Goal: Communication & Community: Answer question/provide support

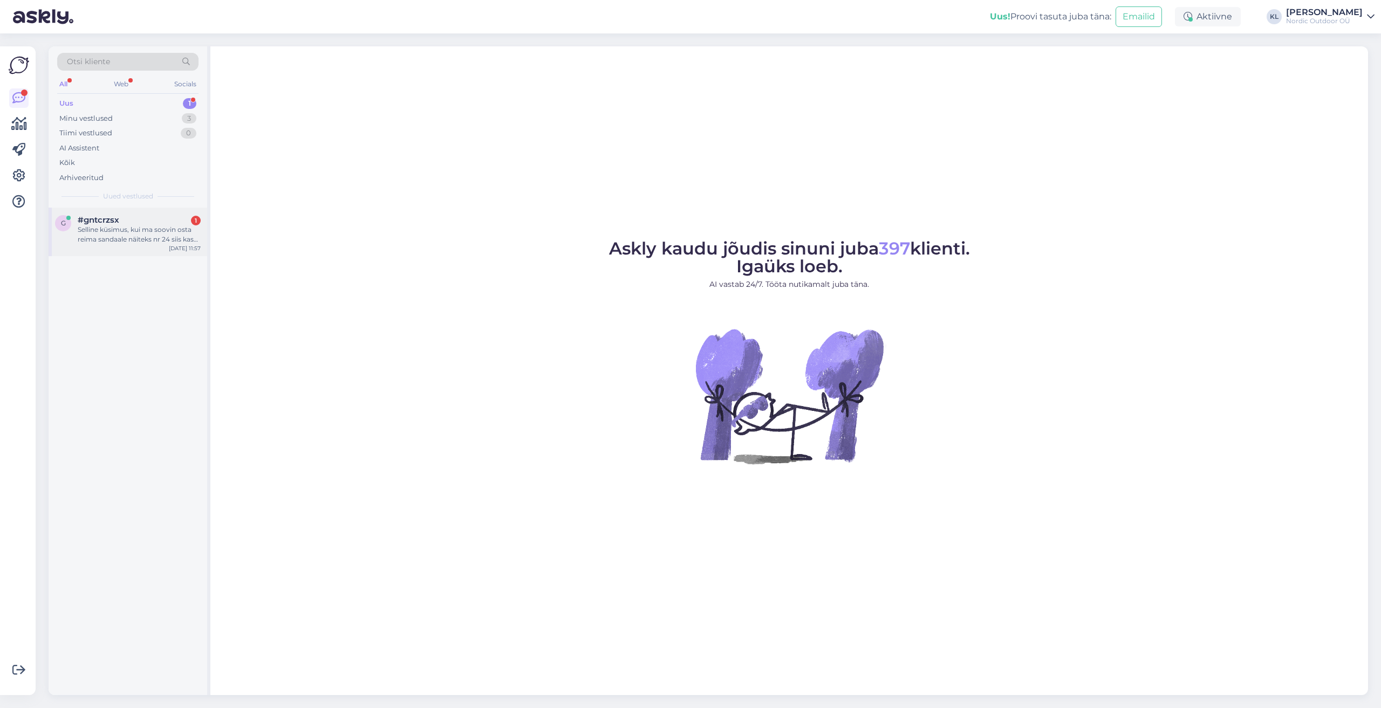
click at [116, 228] on div "Selline küsimus, kui ma soovin osta reima sandaale näiteks nr 24 siis kas need …" at bounding box center [139, 234] width 123 height 19
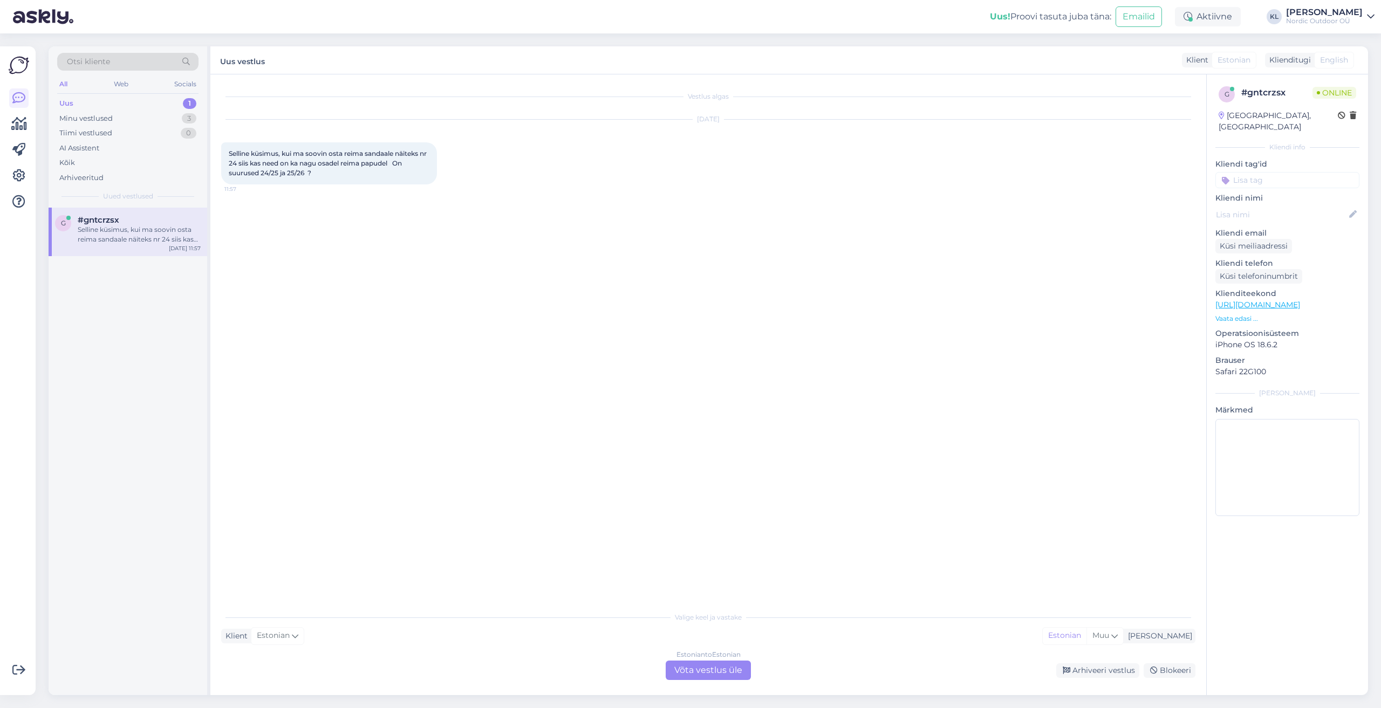
click at [726, 668] on div "Estonian to Estonian Võta vestlus üle" at bounding box center [707, 670] width 85 height 19
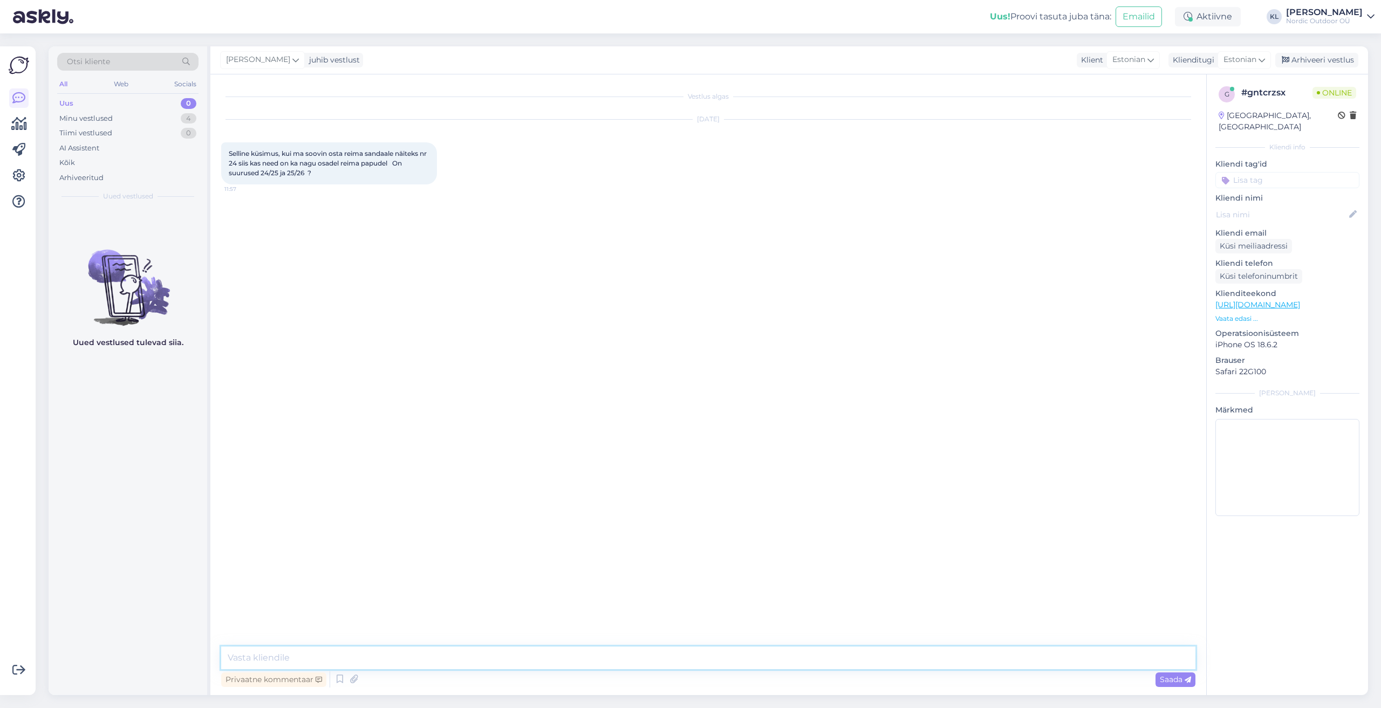
click at [289, 662] on textarea at bounding box center [708, 658] width 974 height 23
type textarea "Tere. Kas teil oleks võimalik saata antud mudelist veebipoe link? Tervitades, K…"
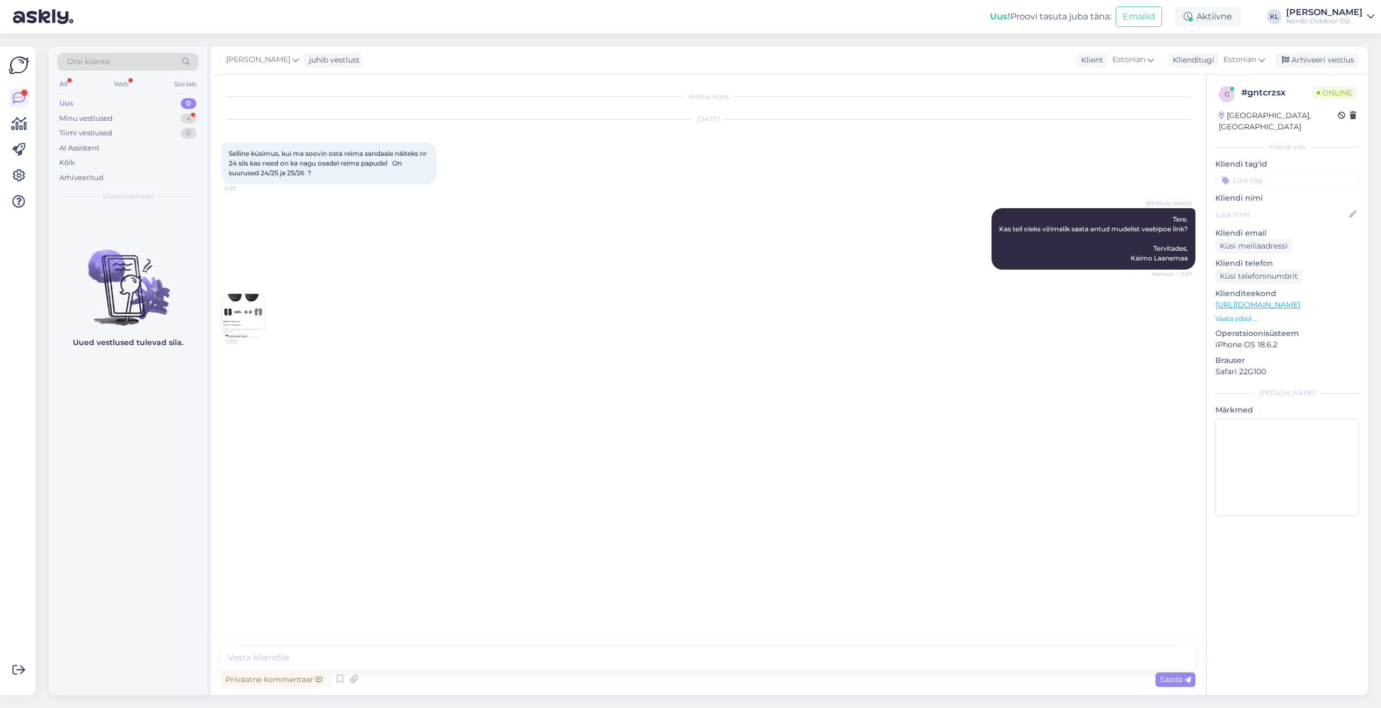
click at [237, 314] on img at bounding box center [243, 315] width 43 height 43
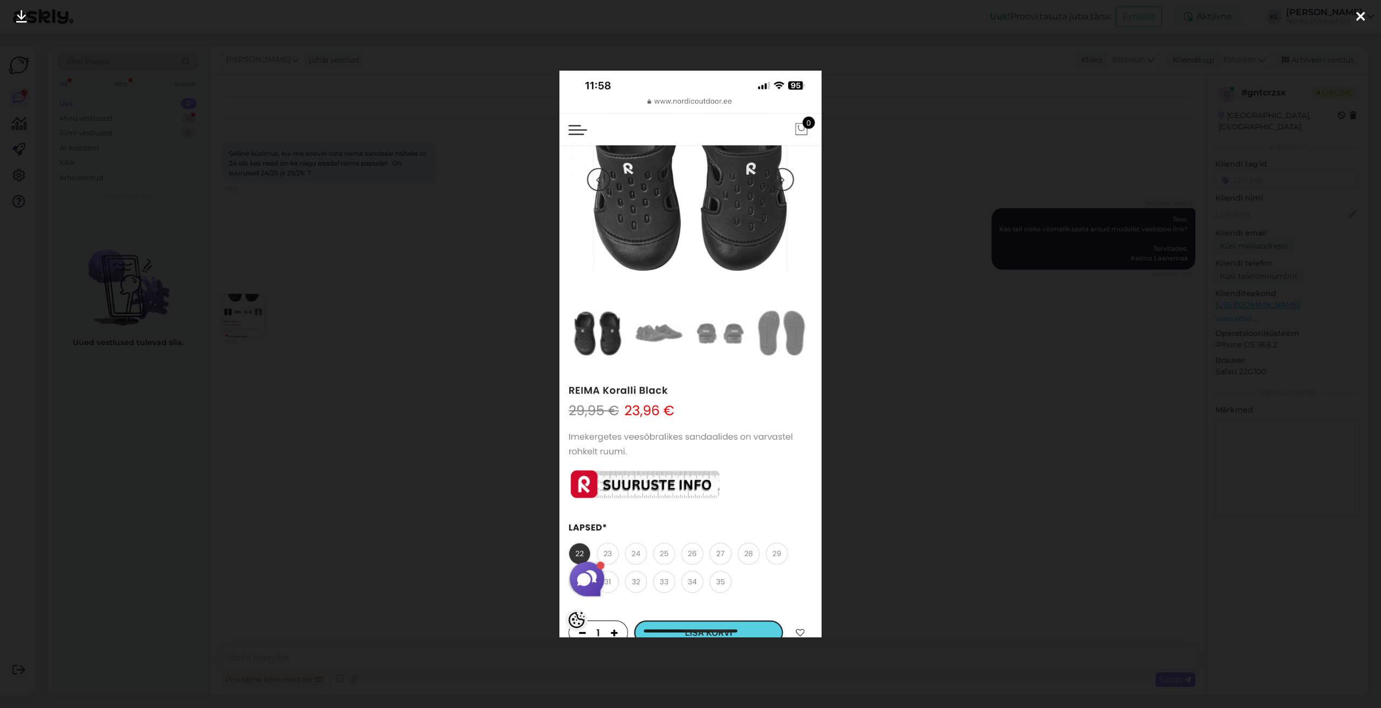
click at [1360, 18] on icon at bounding box center [1360, 17] width 9 height 14
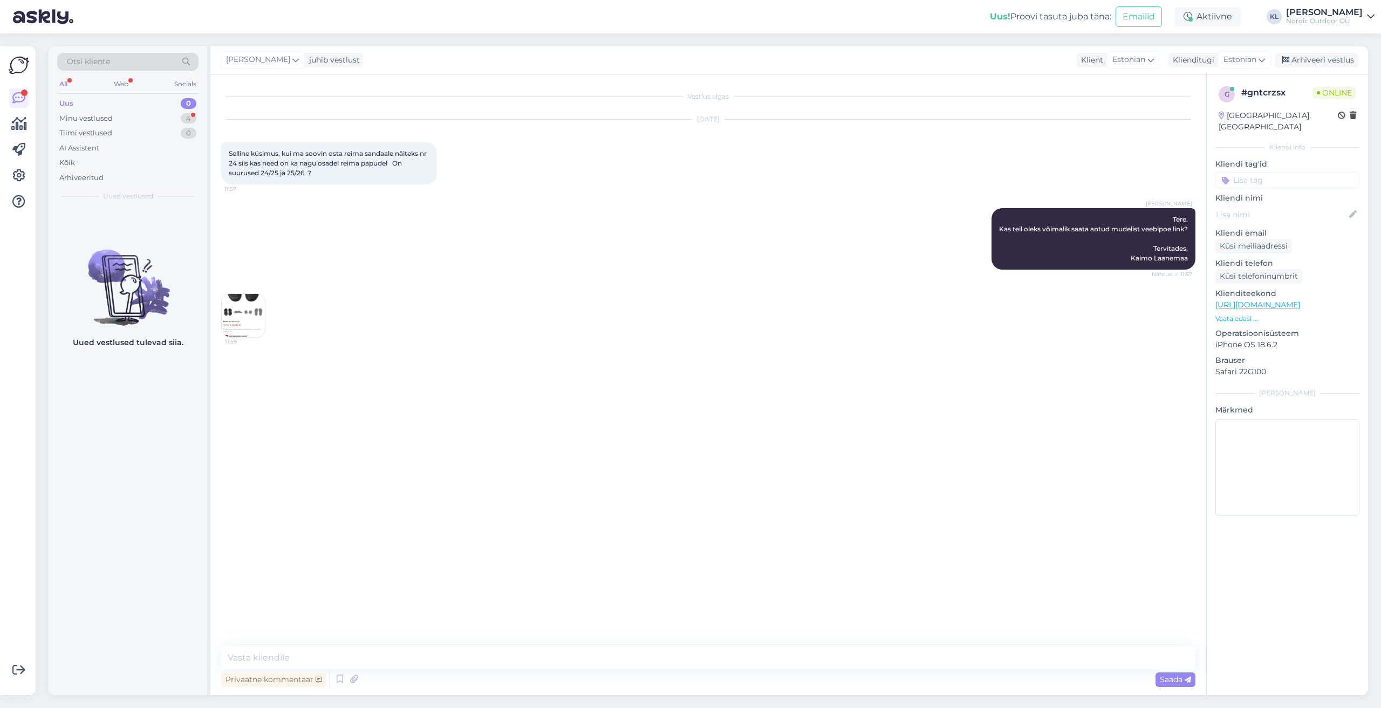
click at [237, 326] on img at bounding box center [243, 315] width 43 height 43
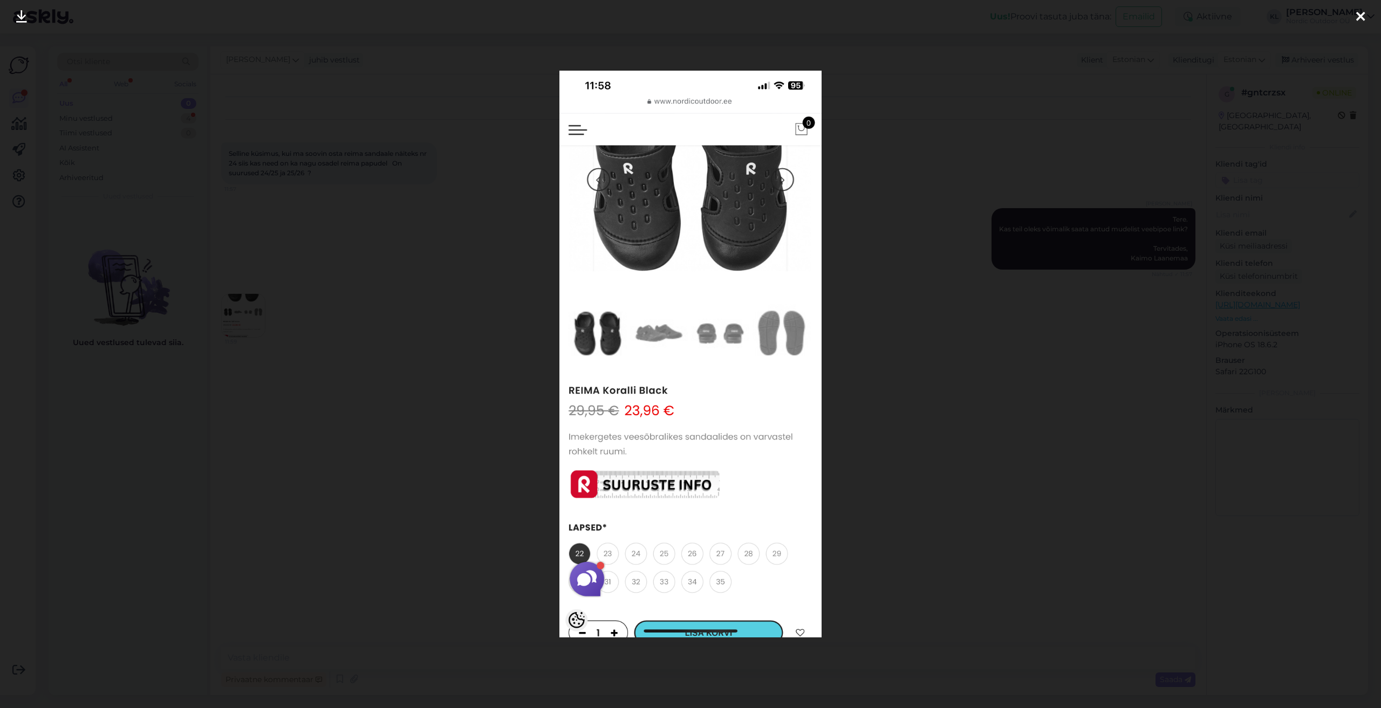
click at [1365, 18] on div at bounding box center [1360, 17] width 22 height 34
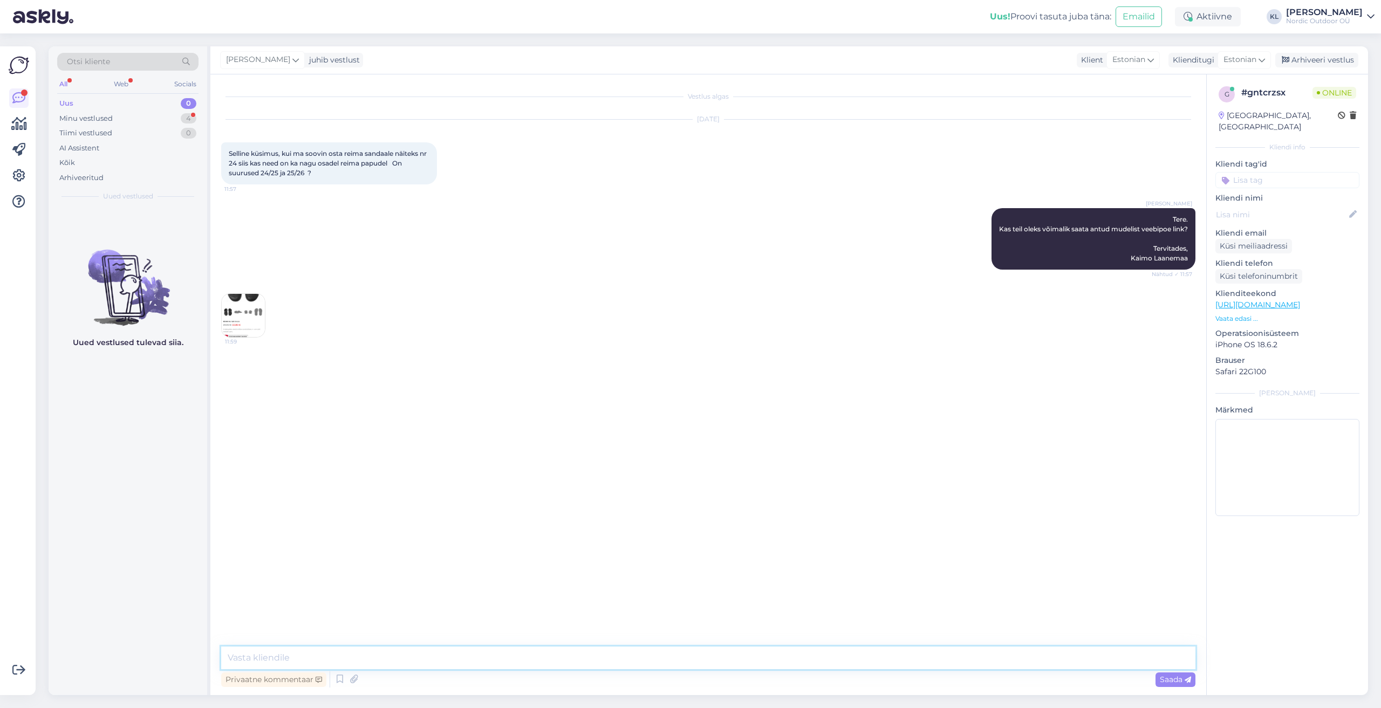
click at [279, 656] on textarea at bounding box center [708, 658] width 974 height 23
paste textarea "[URL][DOMAIN_NAME]"
type textarea "Tänud. Antud mudeli puhul on tegemist ühe numbriga. [URL][DOMAIN_NAME]"
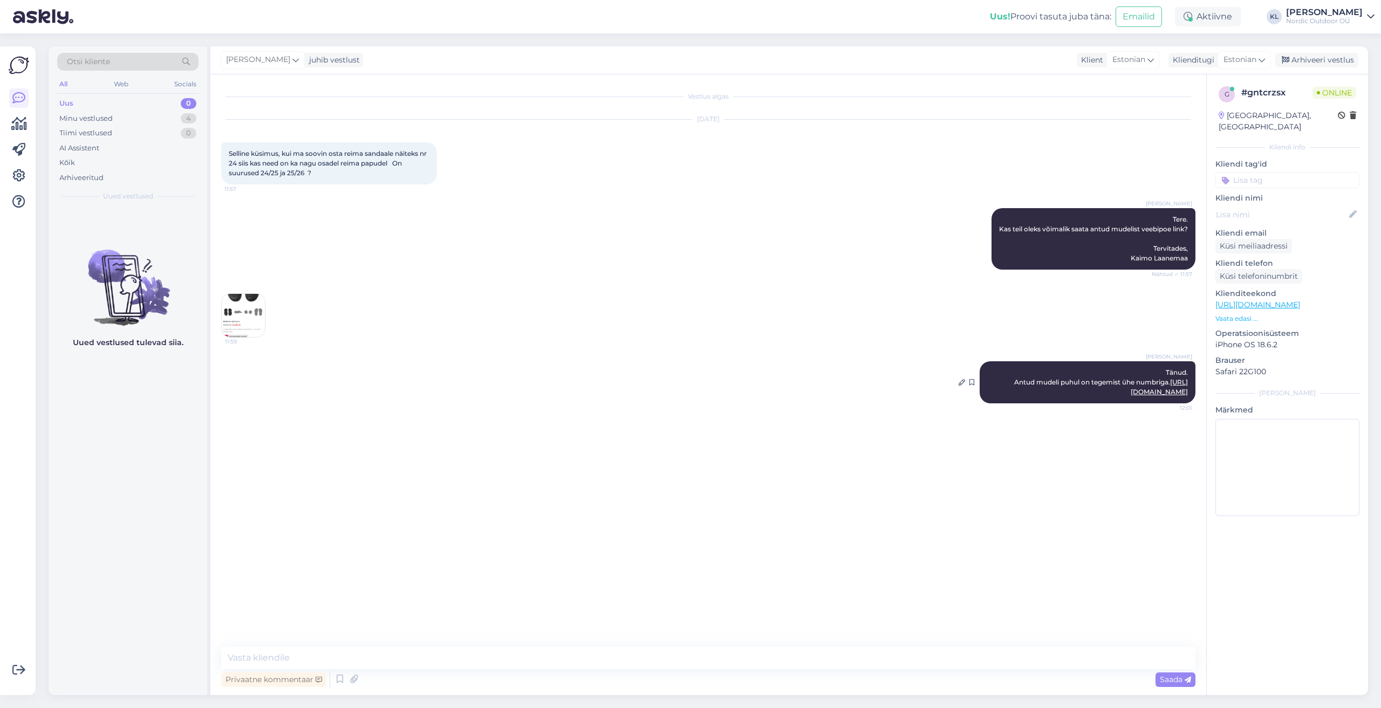
click at [1140, 394] on link "[URL][DOMAIN_NAME]" at bounding box center [1158, 387] width 57 height 18
click at [356, 664] on textarea at bounding box center [708, 658] width 974 height 23
click at [316, 662] on textarea at bounding box center [708, 658] width 974 height 23
type textarea "Jalalaba pikkus 14 cm-14,7 cm"
